Goal: Information Seeking & Learning: Learn about a topic

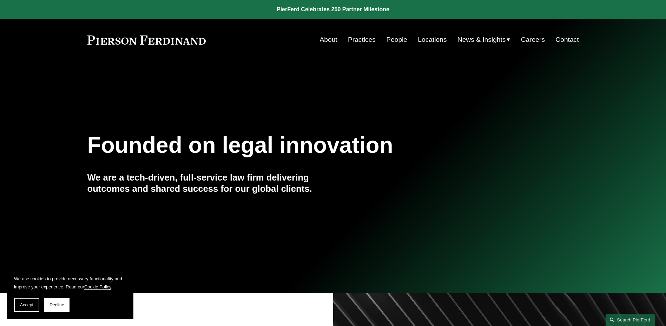
click at [367, 39] on link "Practices" at bounding box center [362, 39] width 28 height 13
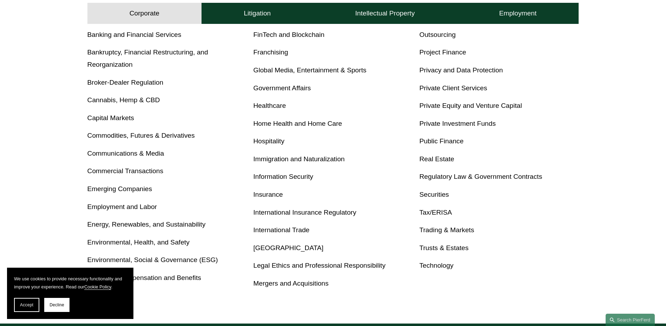
scroll to position [351, 0]
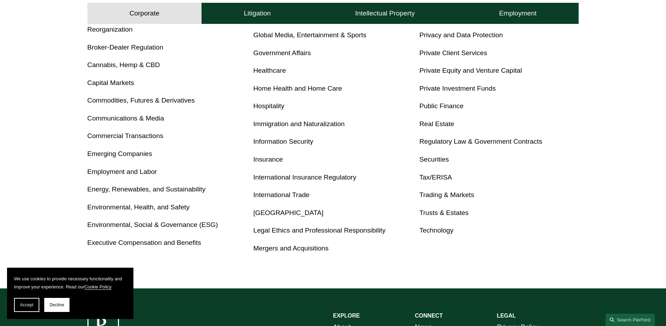
click at [521, 175] on p "Tax/ERISA" at bounding box center [498, 177] width 159 height 12
click at [95, 29] on link "Bankruptcy, Financial Restructuring, and Reorganization" at bounding box center [147, 23] width 121 height 20
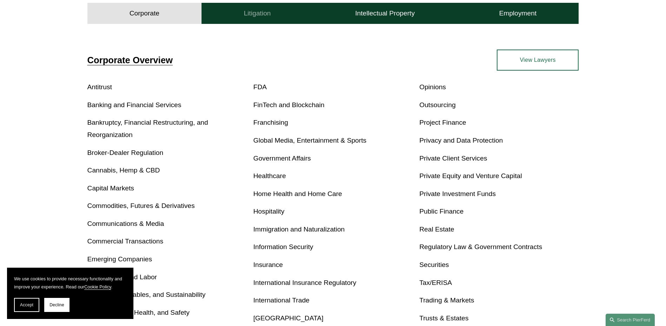
click at [245, 15] on h4 "Litigation" at bounding box center [257, 13] width 27 height 8
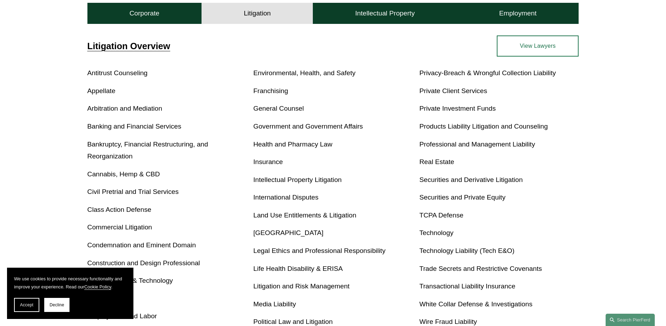
scroll to position [295, 0]
